Goal: Task Accomplishment & Management: Manage account settings

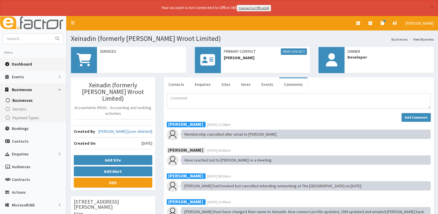
click at [18, 65] on span "Dashboard" at bounding box center [22, 63] width 20 height 5
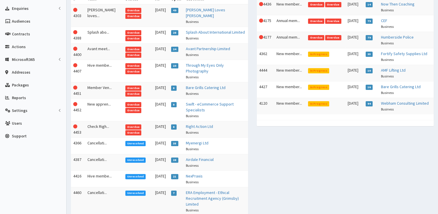
scroll to position [131, 0]
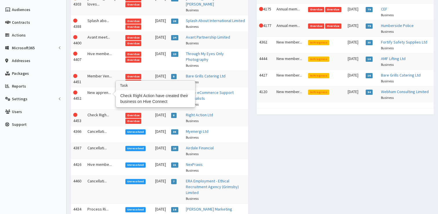
click at [100, 109] on td "Check Righ..." at bounding box center [104, 117] width 38 height 17
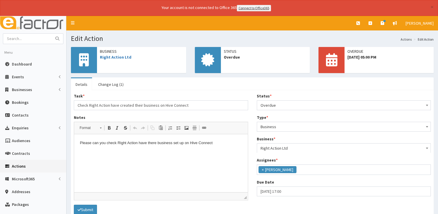
scroll to position [41, 0]
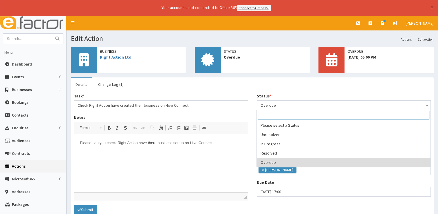
click at [270, 106] on span "Overdue" at bounding box center [344, 105] width 167 height 8
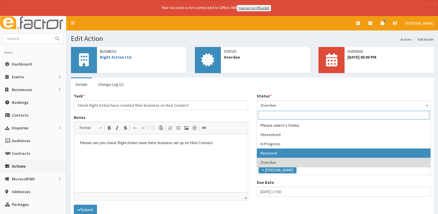
select select "3"
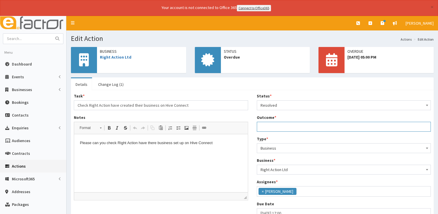
click at [274, 124] on input "Outcome *" at bounding box center [344, 127] width 174 height 10
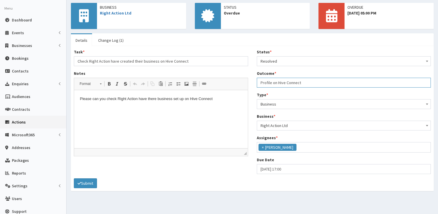
scroll to position [59, 0]
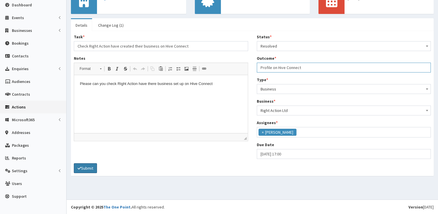
type input "Profile on Hive Connect"
click at [89, 164] on button "Submit" at bounding box center [85, 168] width 23 height 10
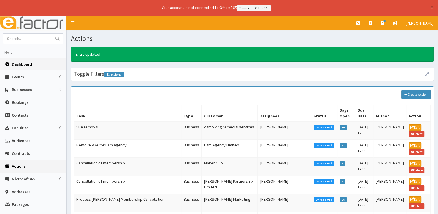
click at [22, 66] on link "Dashboard" at bounding box center [33, 64] width 66 height 13
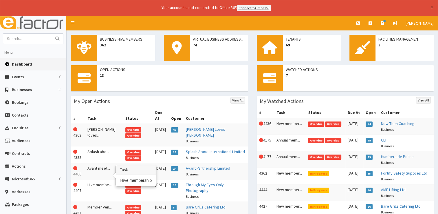
click at [96, 179] on td "Hive membe..." at bounding box center [104, 190] width 38 height 22
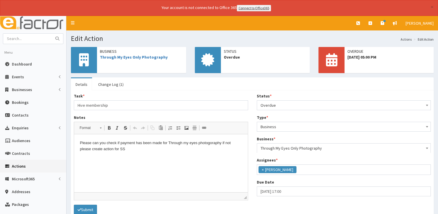
scroll to position [41, 0]
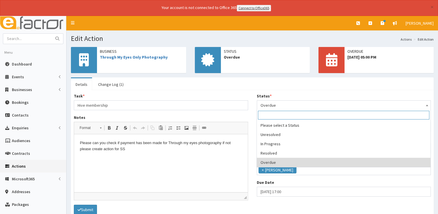
click at [283, 105] on span "Overdue" at bounding box center [344, 105] width 167 height 8
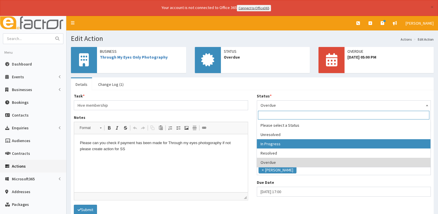
select select "2"
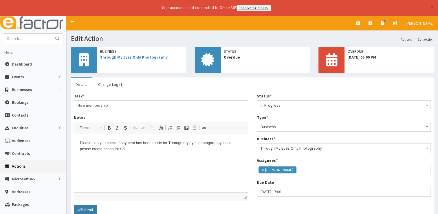
click at [95, 206] on button "Submit" at bounding box center [85, 209] width 23 height 10
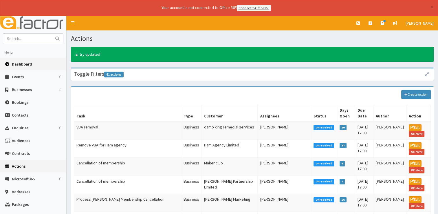
click at [28, 65] on span "Dashboard" at bounding box center [22, 63] width 20 height 5
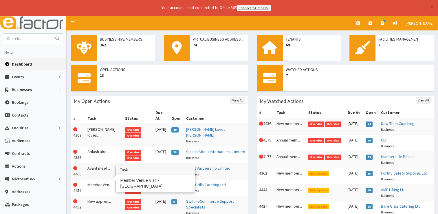
click at [99, 179] on td "Member Ven..." at bounding box center [104, 187] width 38 height 17
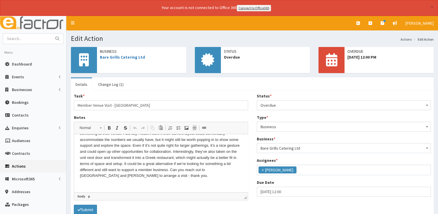
scroll to position [17, 0]
click at [269, 104] on span "Overdue" at bounding box center [344, 105] width 167 height 8
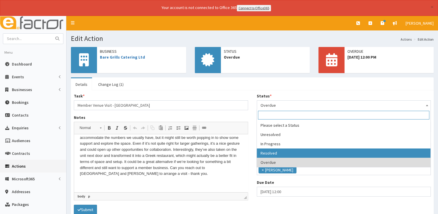
select select "3"
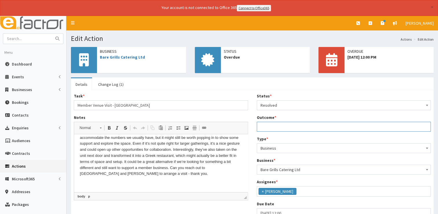
click at [269, 127] on input "Outcome *" at bounding box center [344, 127] width 174 height 10
click at [316, 125] on input "Advised not venues at the momment but will pick up with them in te future" at bounding box center [344, 127] width 174 height 10
click at [369, 126] on input "Advised not venues at the moment but will pick up with them in te future" at bounding box center [344, 127] width 174 height 10
type input "Advised not venues at the moment but will pick up with them in the future"
